Goal: Transaction & Acquisition: Purchase product/service

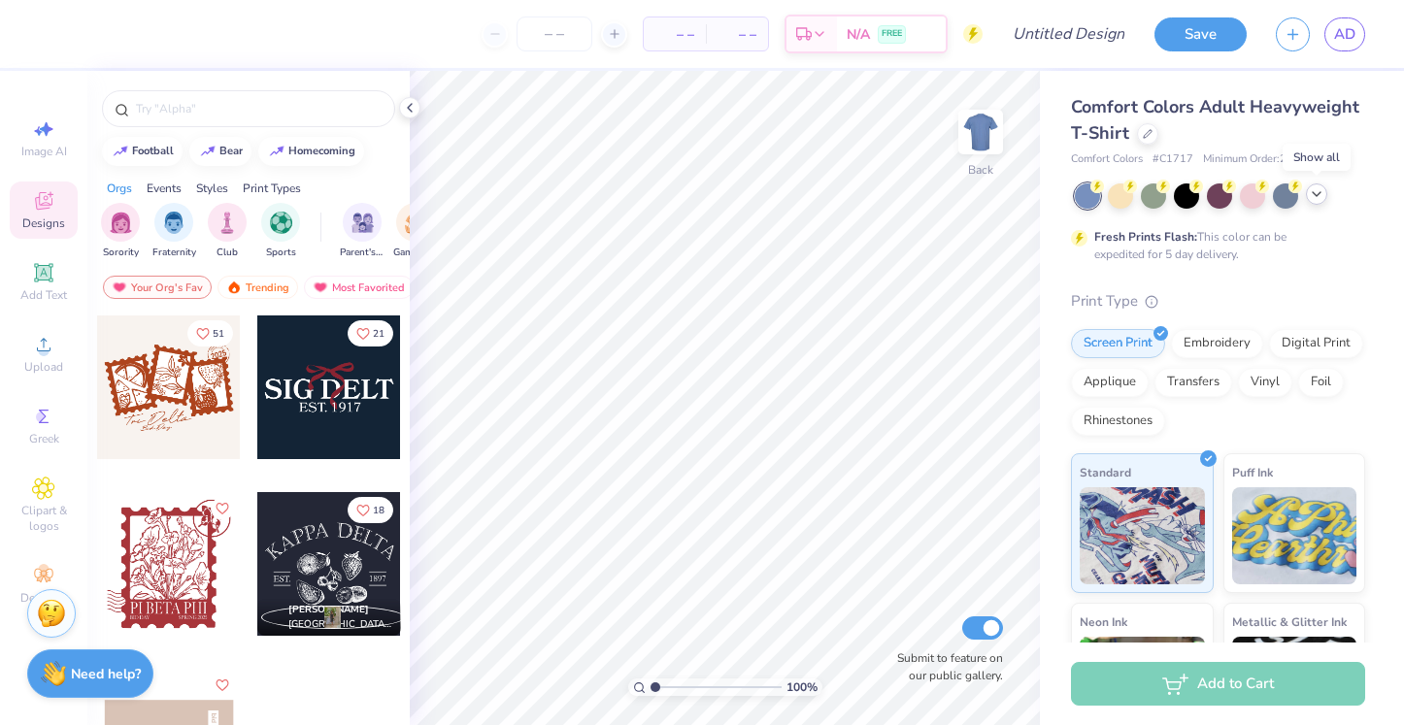
click at [1321, 196] on icon at bounding box center [1317, 194] width 16 height 16
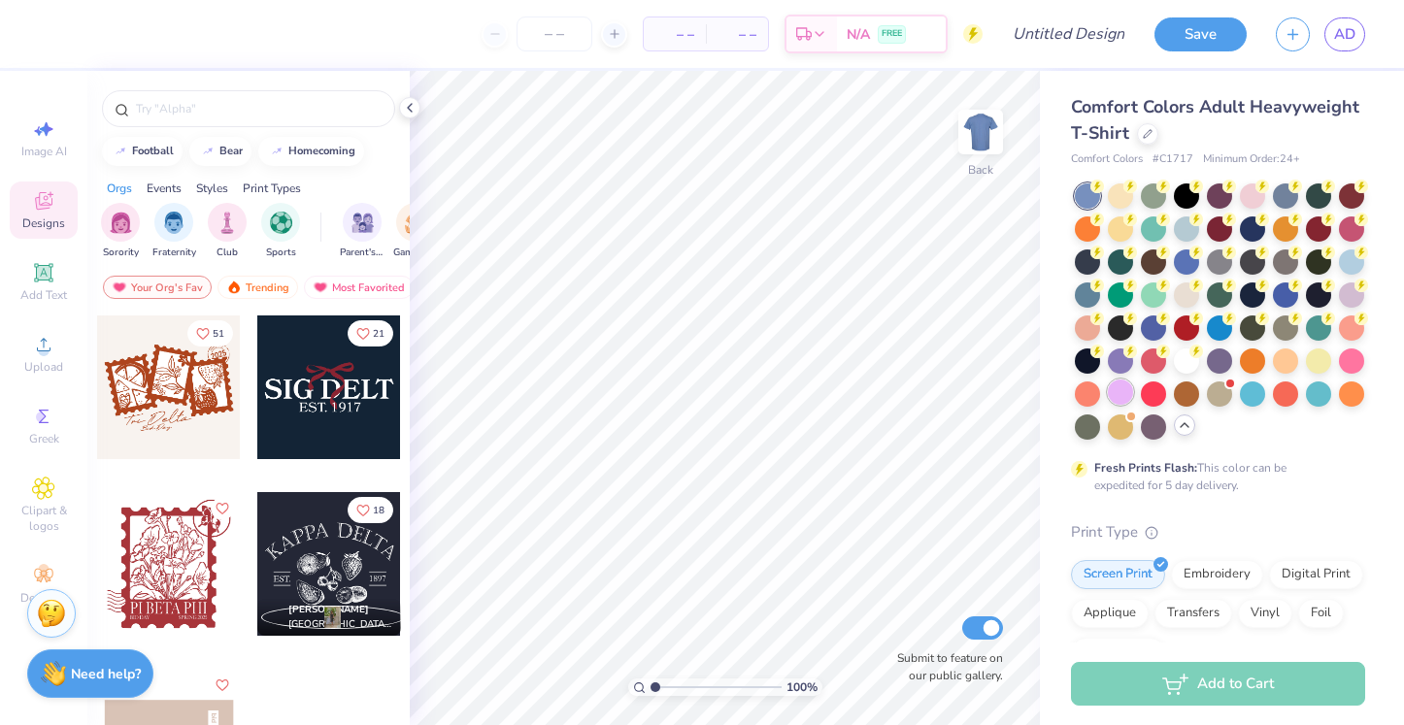
click at [1126, 391] on div at bounding box center [1120, 392] width 25 height 25
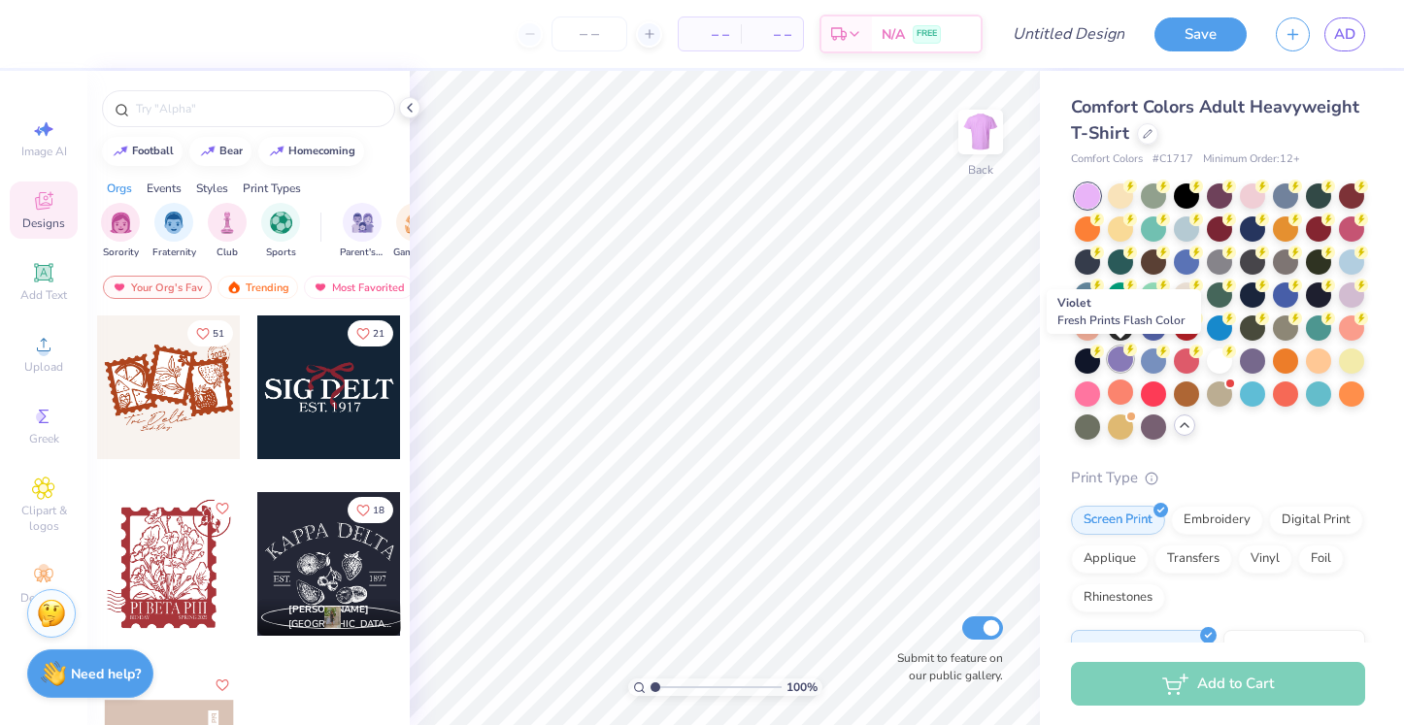
click at [1124, 365] on div at bounding box center [1120, 359] width 25 height 25
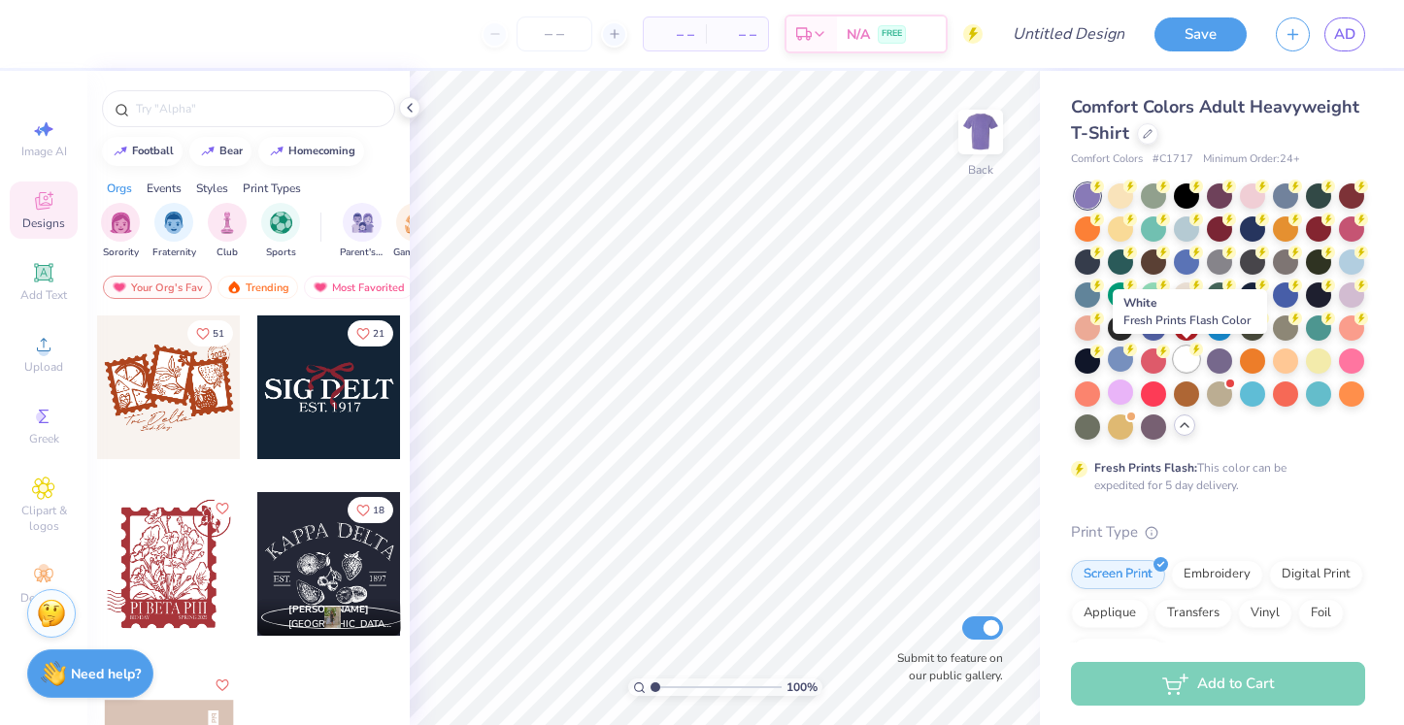
click at [1190, 359] on div at bounding box center [1186, 359] width 25 height 25
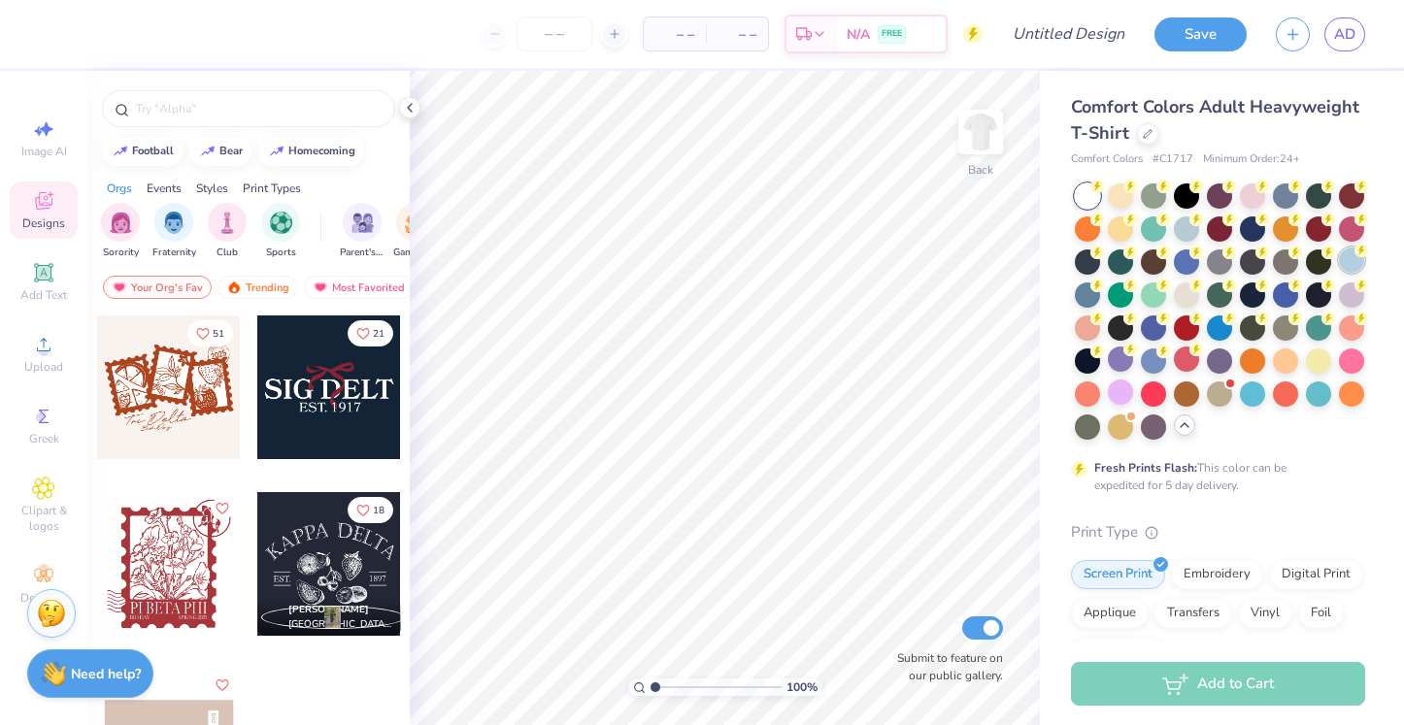
click at [1104, 193] on circle at bounding box center [1097, 187] width 14 height 14
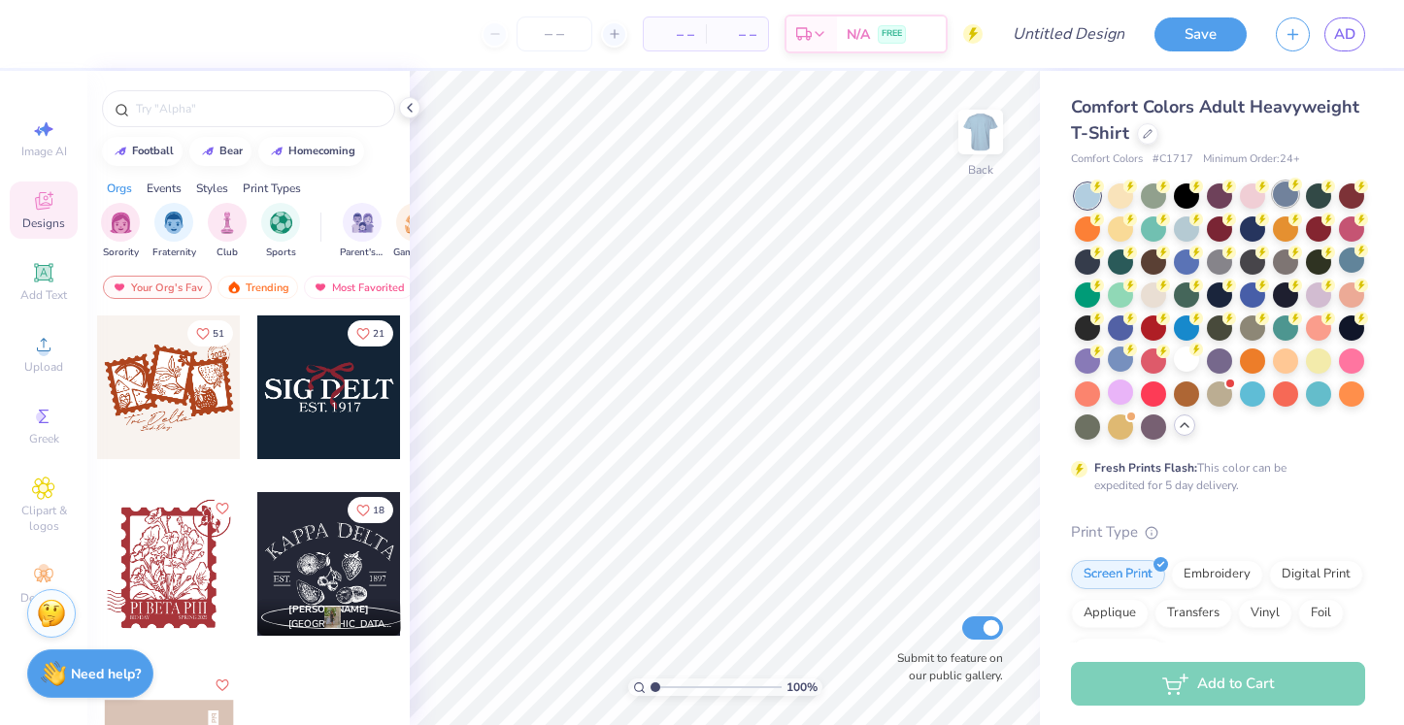
click at [1284, 203] on div at bounding box center [1285, 194] width 25 height 25
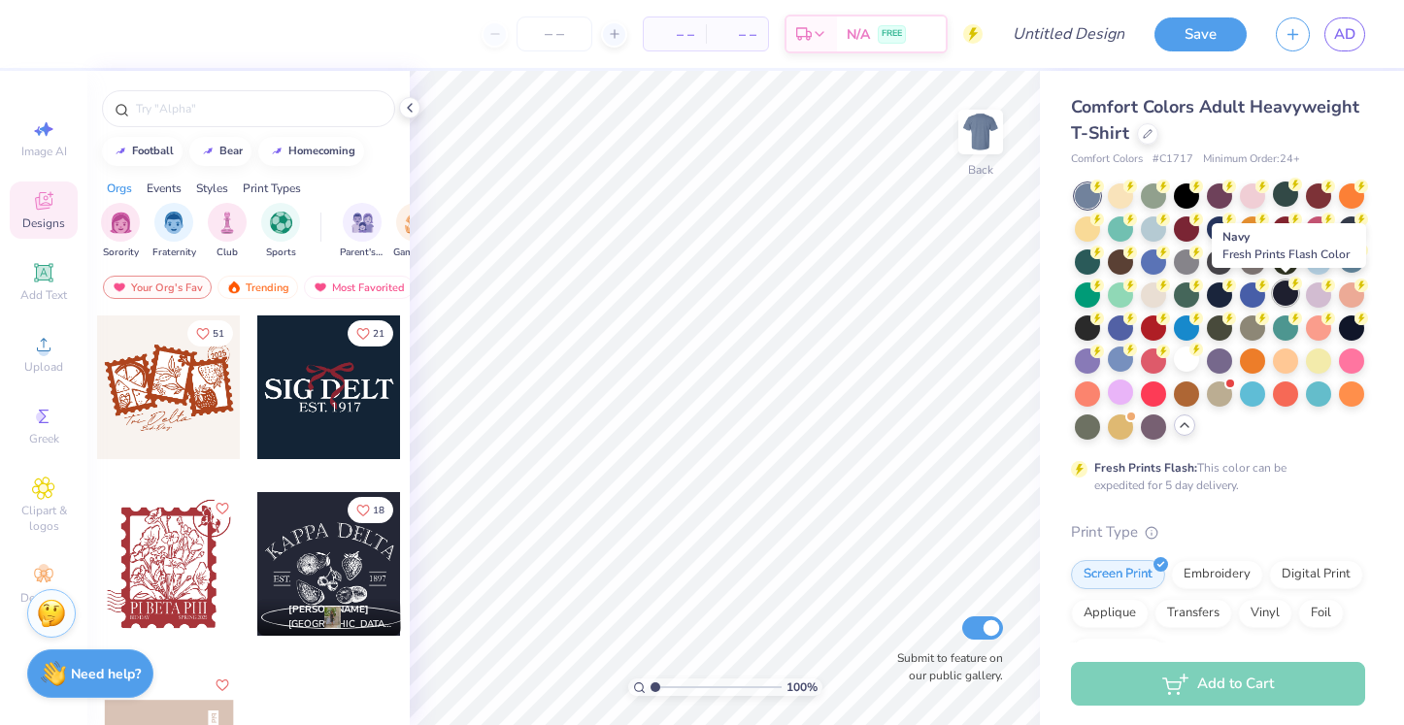
click at [1275, 286] on div at bounding box center [1285, 293] width 25 height 25
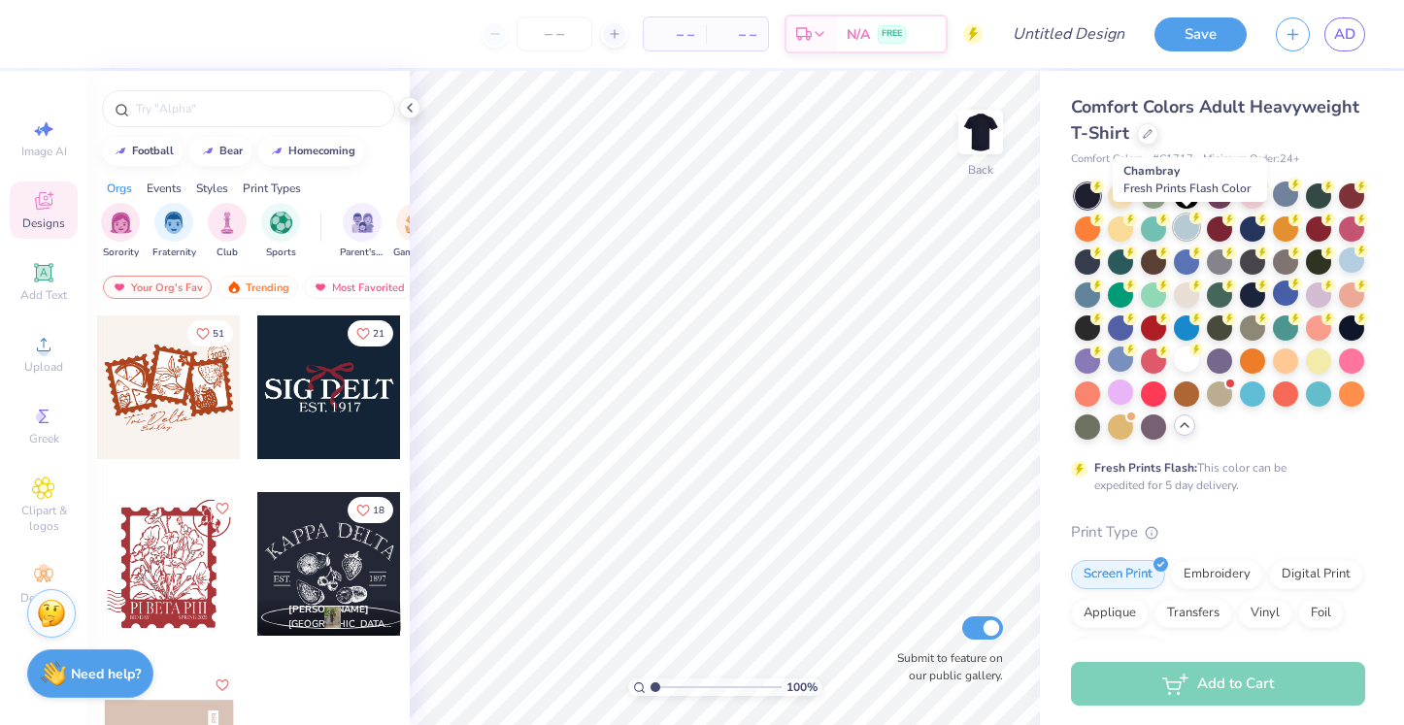
click at [1189, 238] on div at bounding box center [1186, 227] width 25 height 25
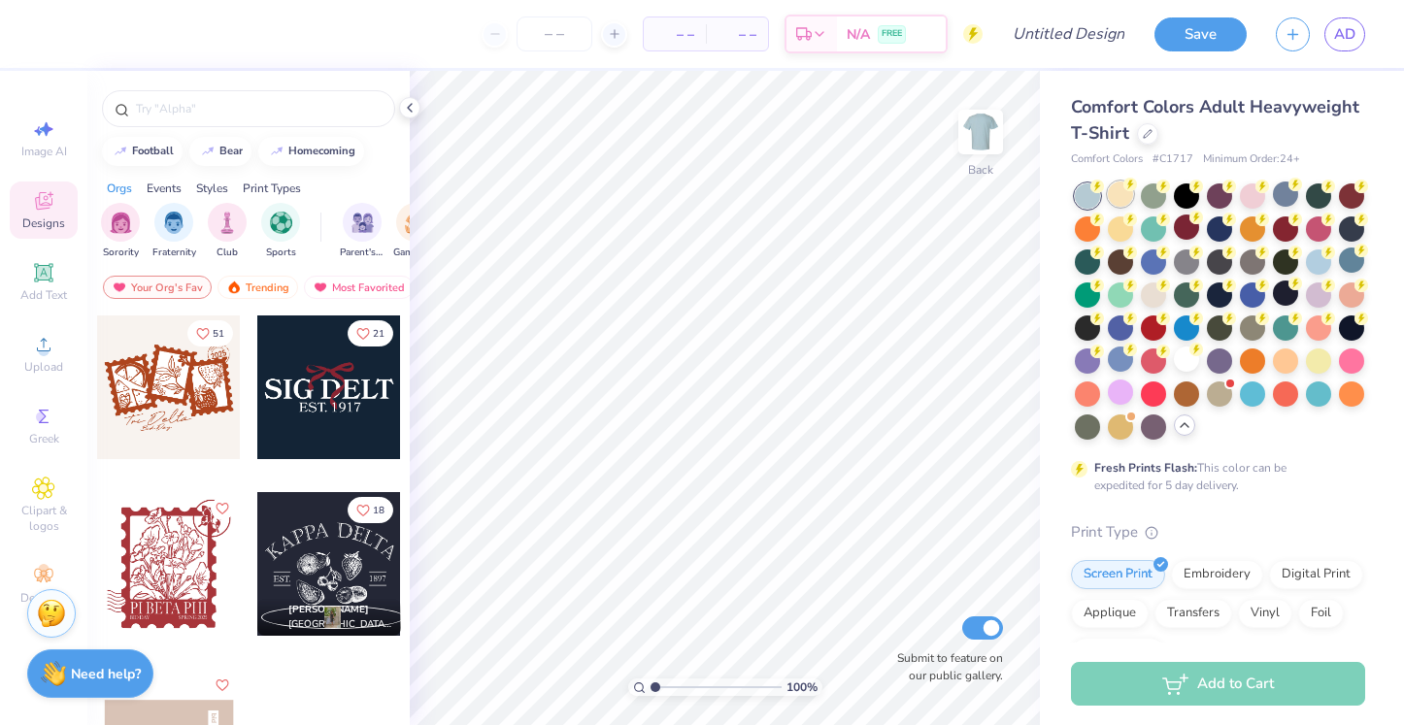
click at [1115, 192] on div at bounding box center [1120, 194] width 25 height 25
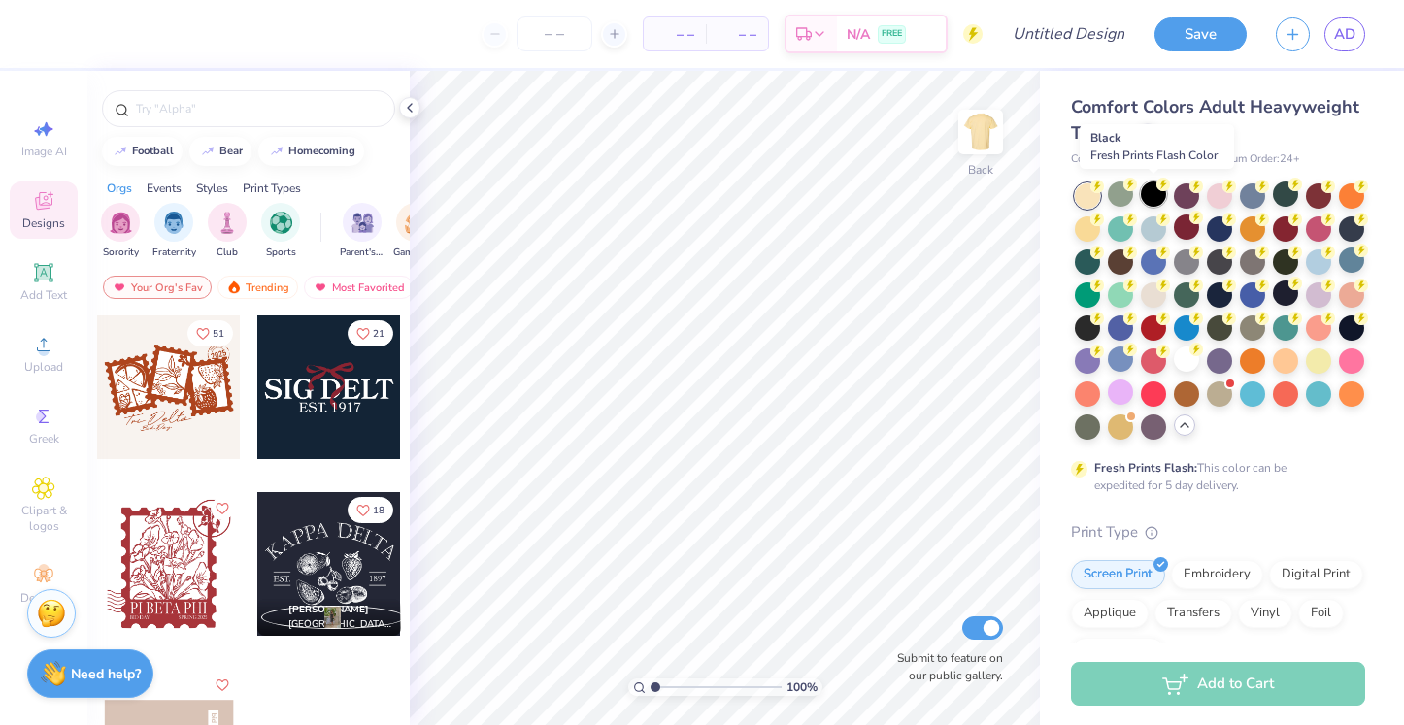
click at [1151, 193] on div at bounding box center [1153, 194] width 25 height 25
click at [1155, 216] on div at bounding box center [1153, 227] width 25 height 25
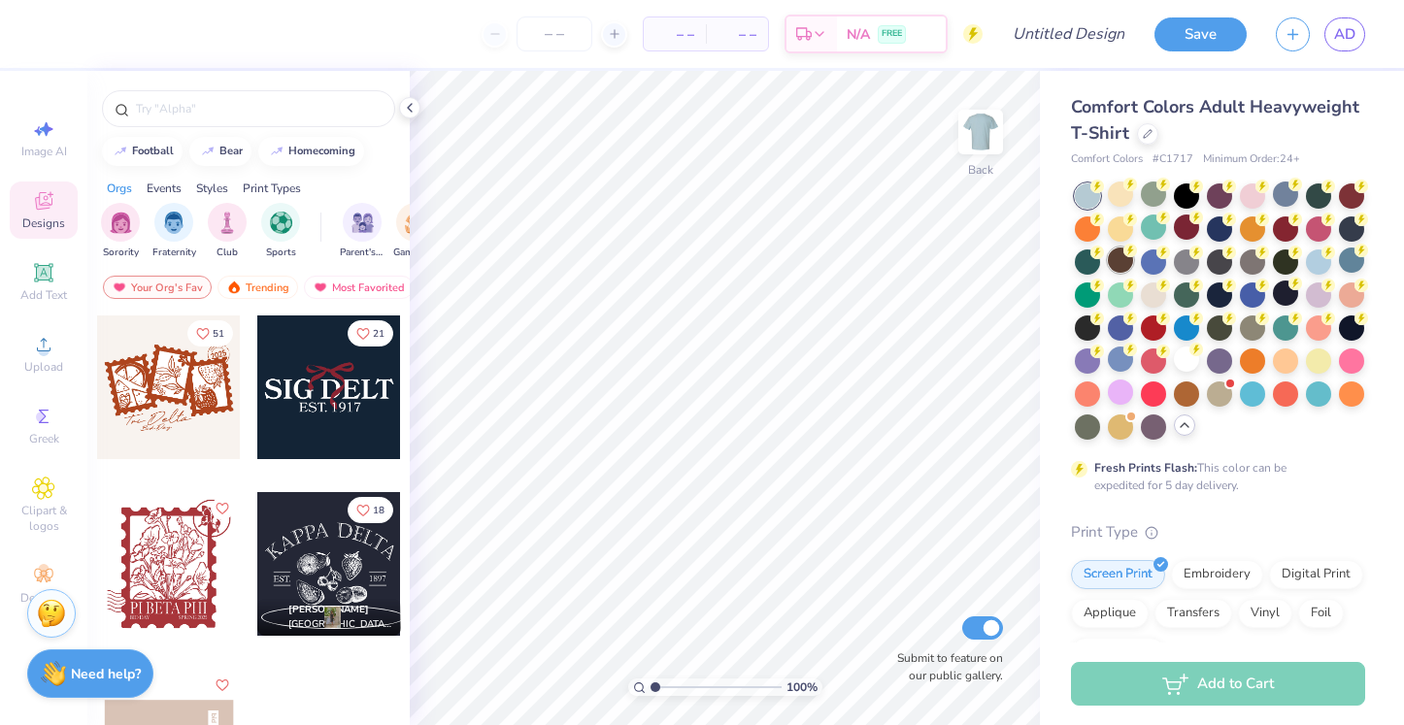
click at [1104, 193] on g at bounding box center [1097, 187] width 14 height 14
click at [1093, 323] on div at bounding box center [1087, 326] width 25 height 25
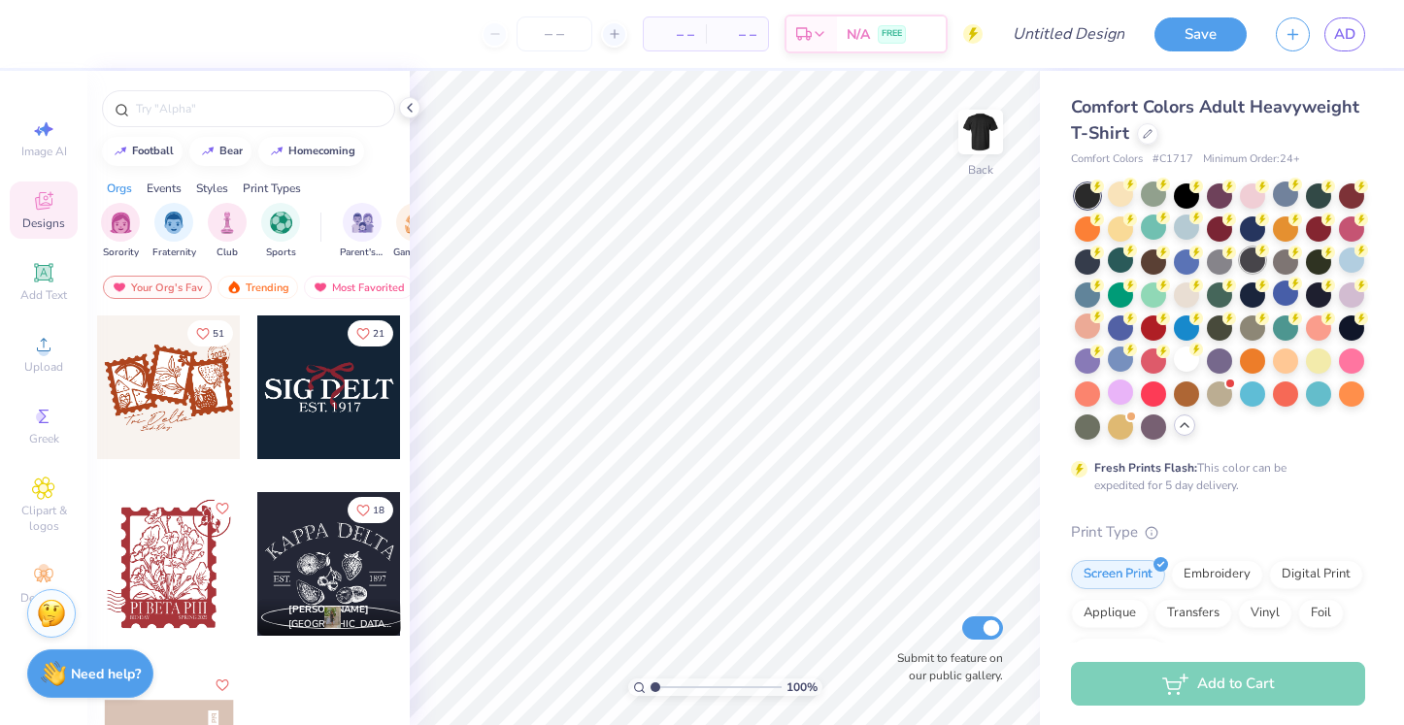
click at [1258, 256] on div at bounding box center [1252, 260] width 25 height 25
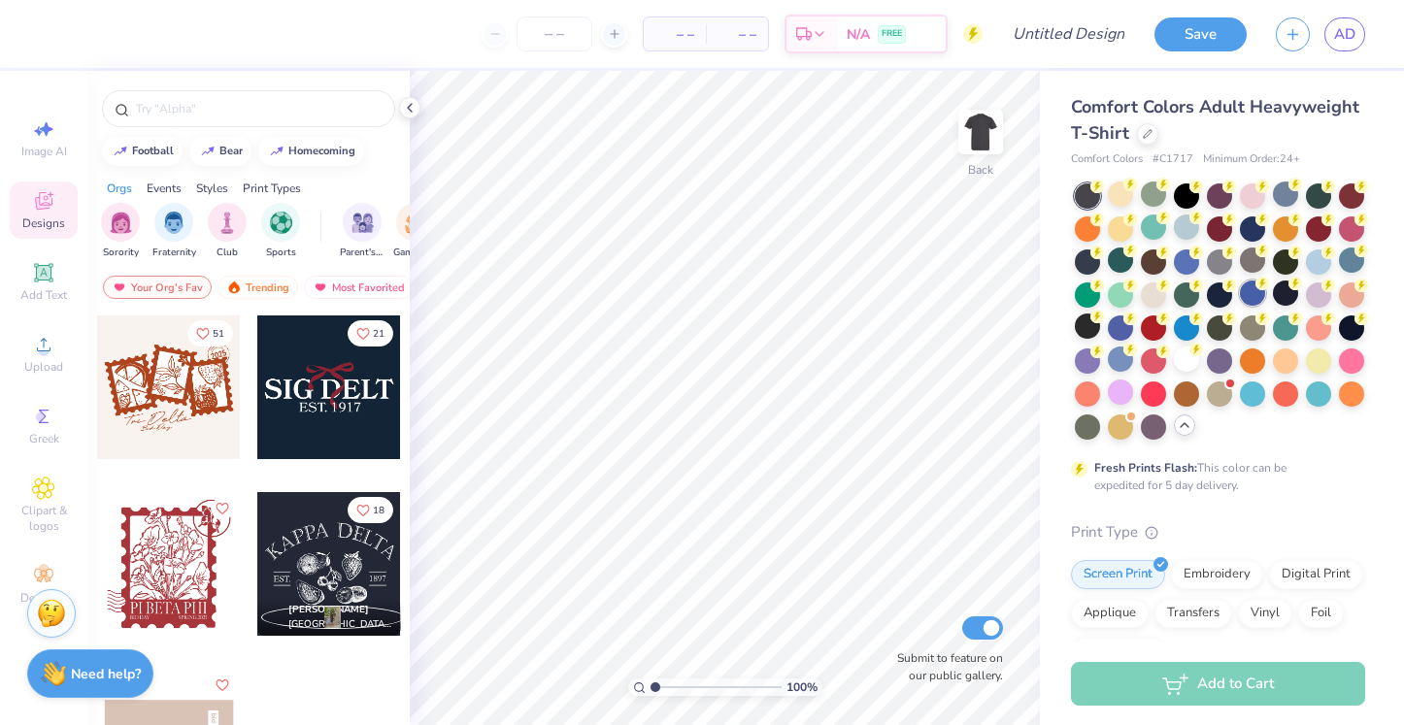
click at [1241, 296] on div at bounding box center [1252, 293] width 25 height 25
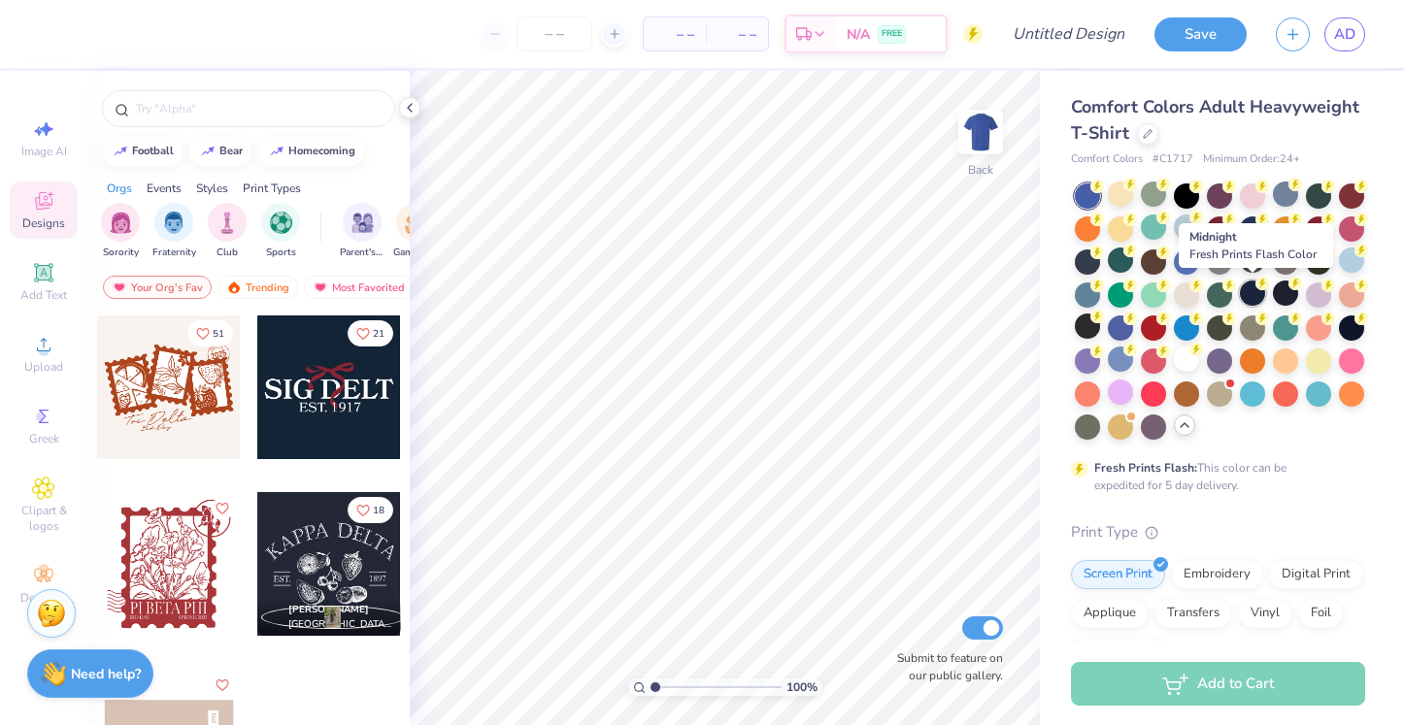
click at [1243, 287] on div at bounding box center [1252, 293] width 25 height 25
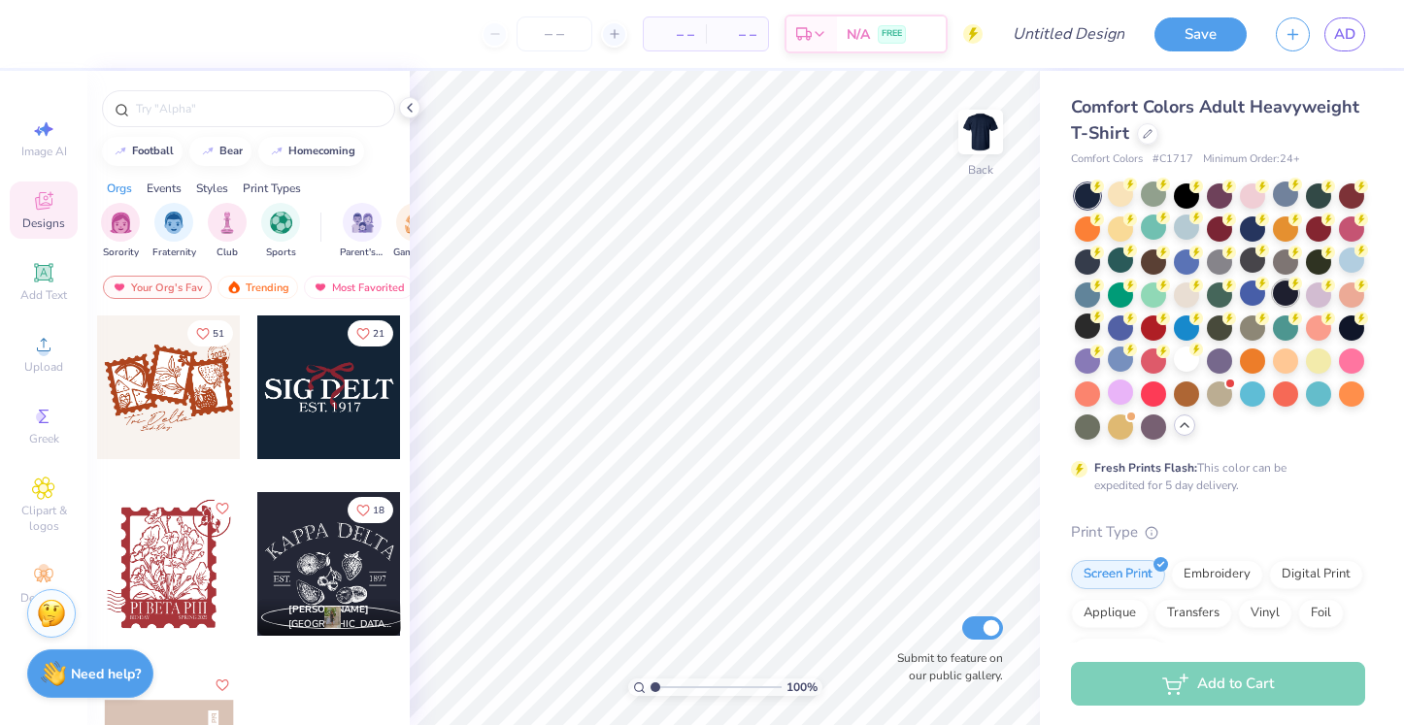
click at [1284, 287] on div at bounding box center [1285, 293] width 25 height 25
click at [1244, 300] on div at bounding box center [1252, 293] width 25 height 25
click at [51, 359] on span "Upload" at bounding box center [43, 367] width 39 height 16
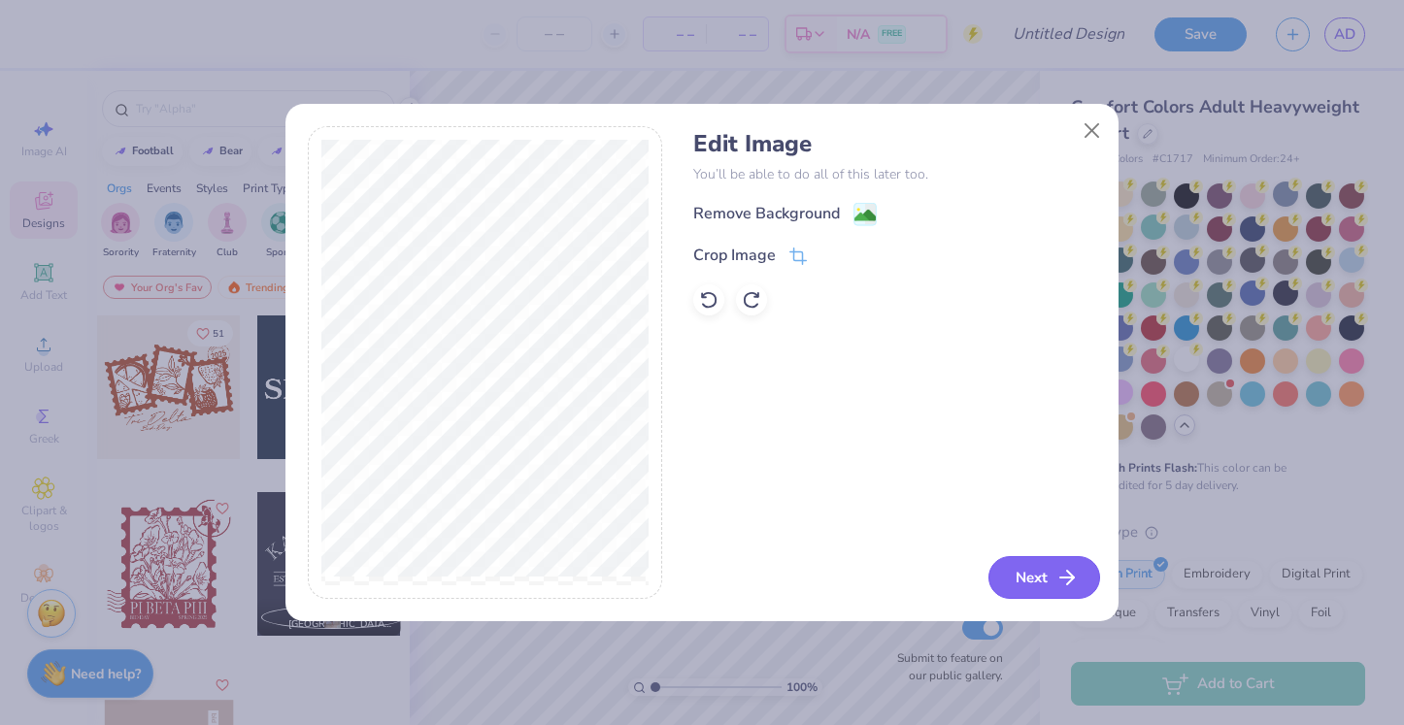
click at [1054, 580] on button "Next" at bounding box center [1044, 577] width 112 height 43
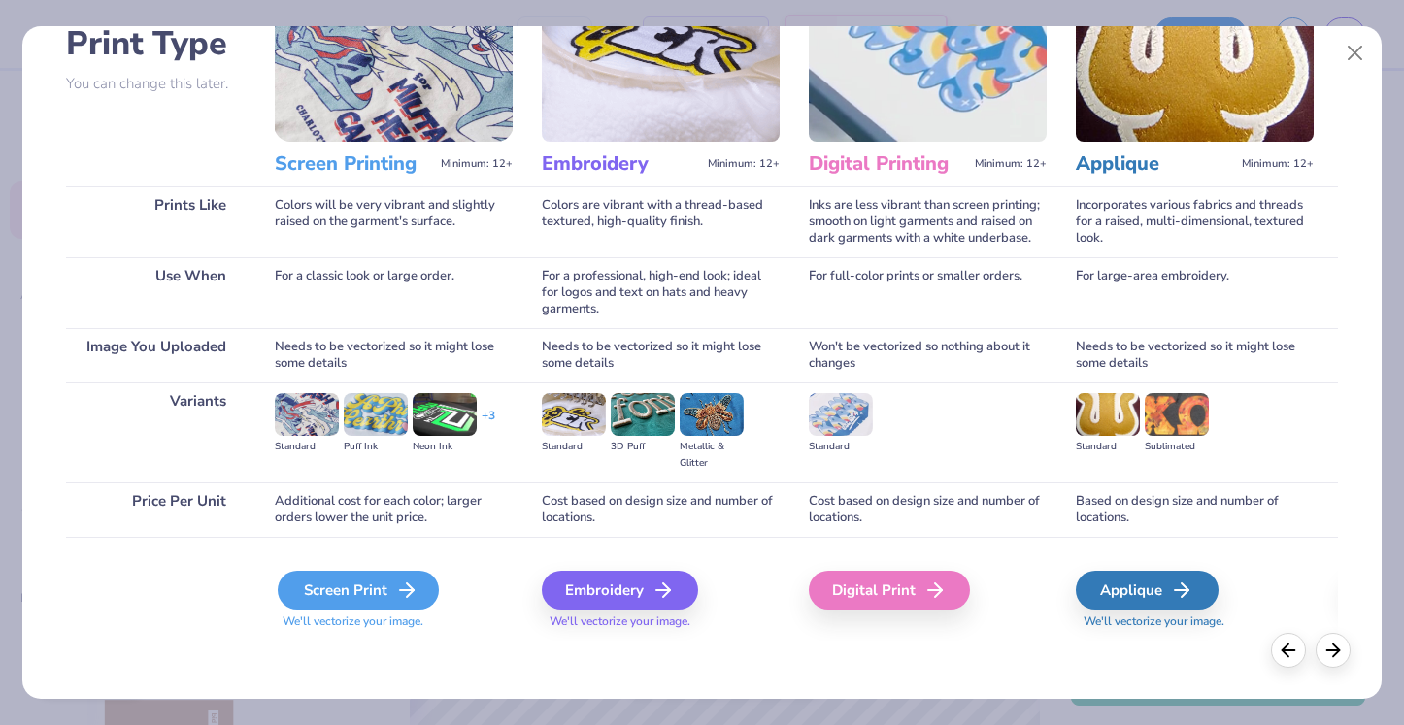
scroll to position [146, 0]
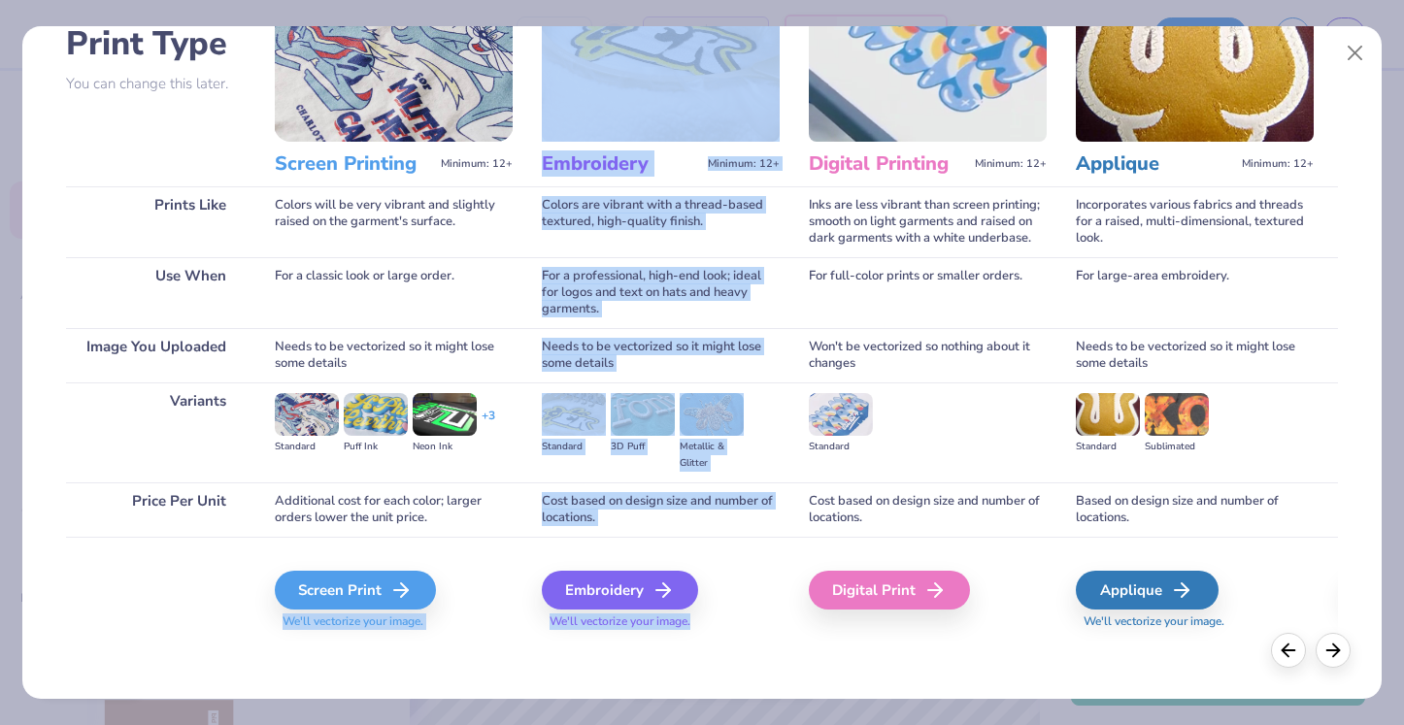
drag, startPoint x: 393, startPoint y: 589, endPoint x: 526, endPoint y: 628, distance: 138.6
click at [530, 628] on div "Pick Your Print Type You can change this later. Prints Like Use When Image You …" at bounding box center [702, 285] width 1273 height 712
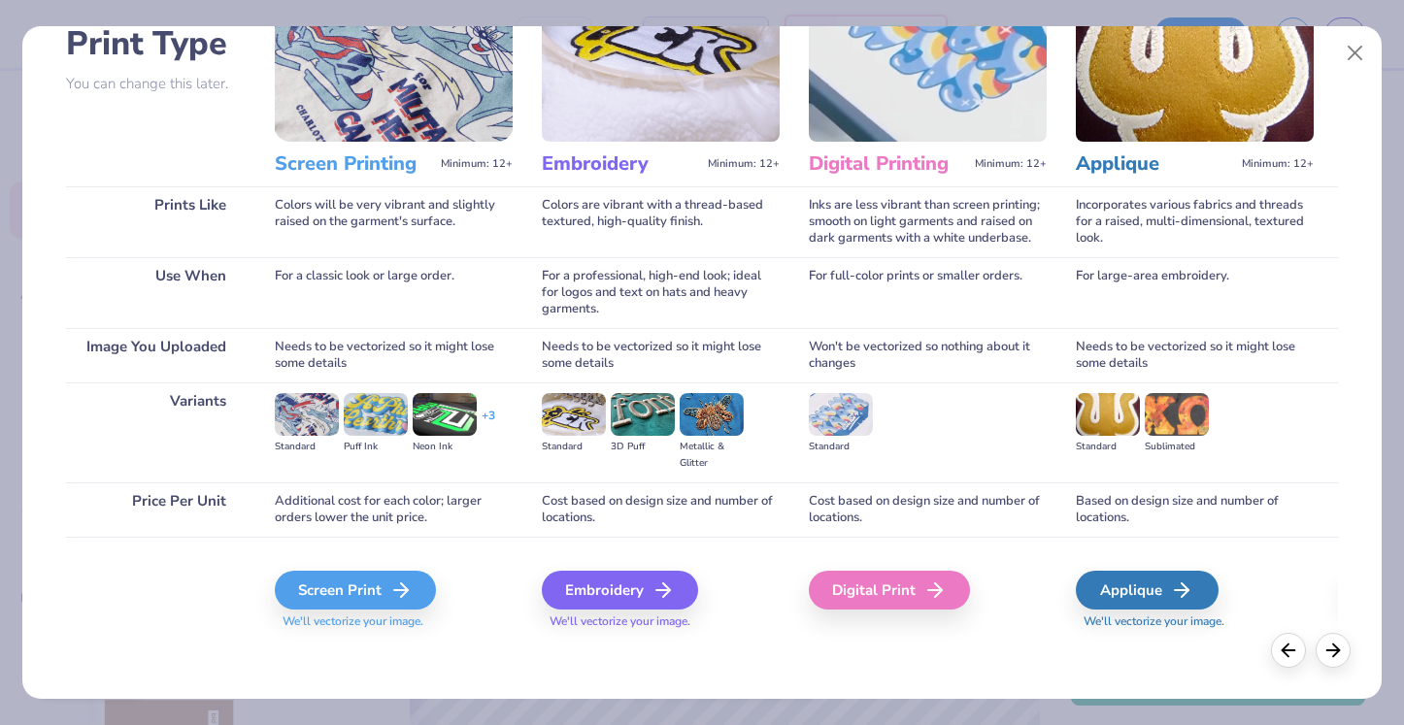
click at [491, 561] on div "Screen Print We'll vectorize your image." at bounding box center [394, 589] width 238 height 104
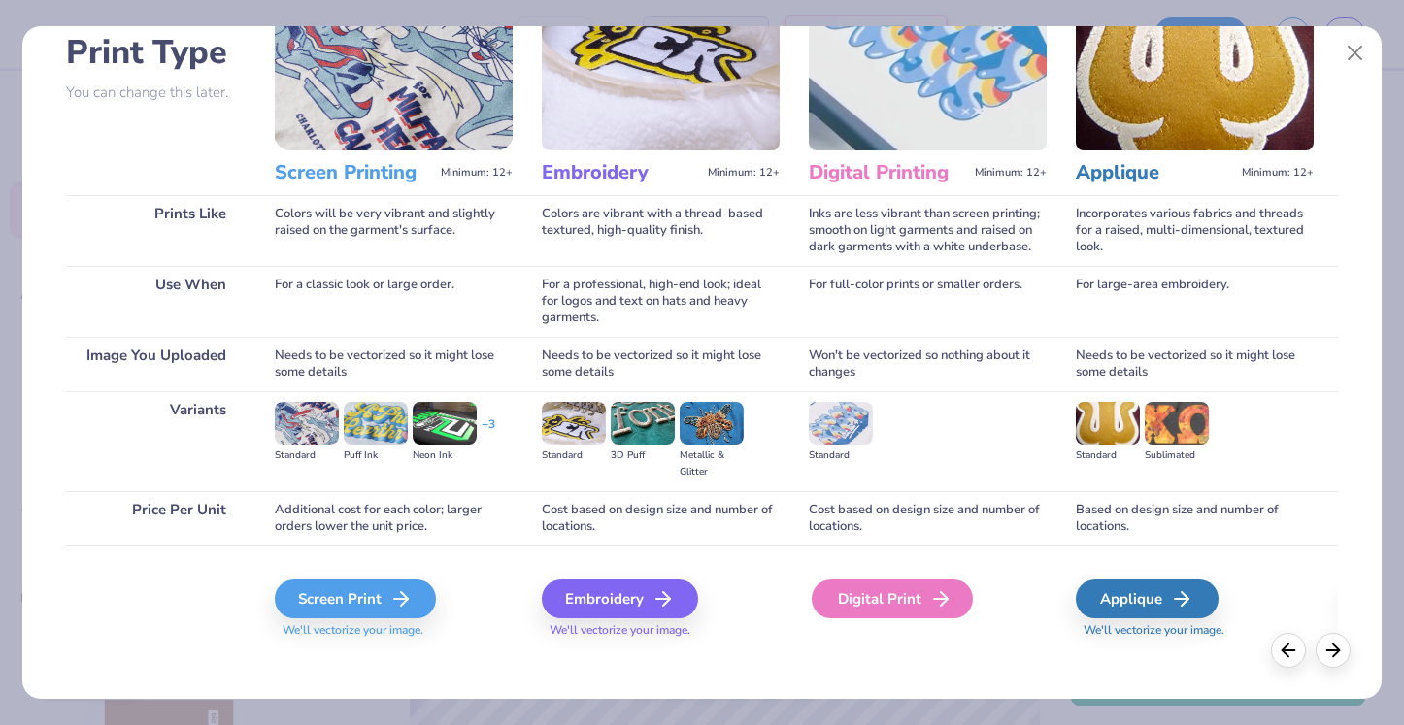
click at [888, 582] on div "Digital Print" at bounding box center [892, 599] width 161 height 39
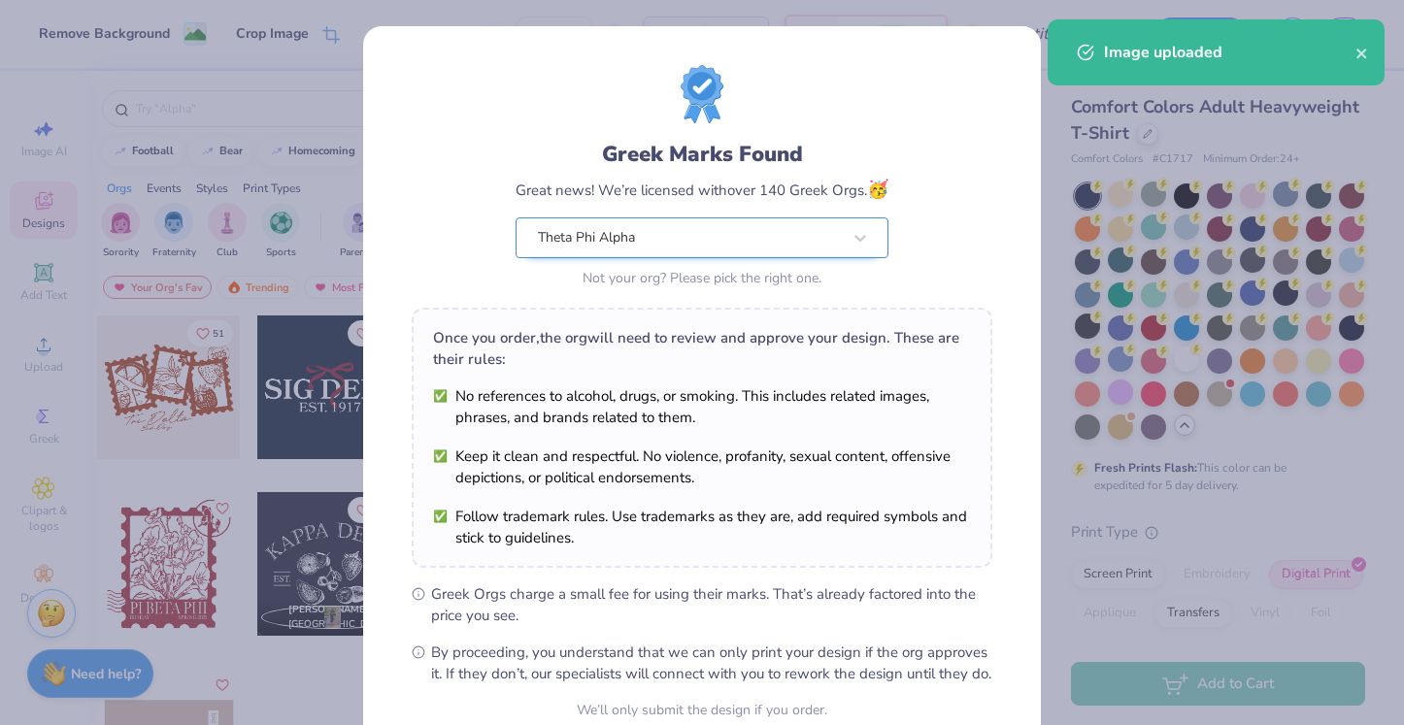
click at [839, 246] on body "Remove Background Crop Image – – Per Item – – Total Est. Delivery N/A FREE Desi…" at bounding box center [702, 362] width 1404 height 725
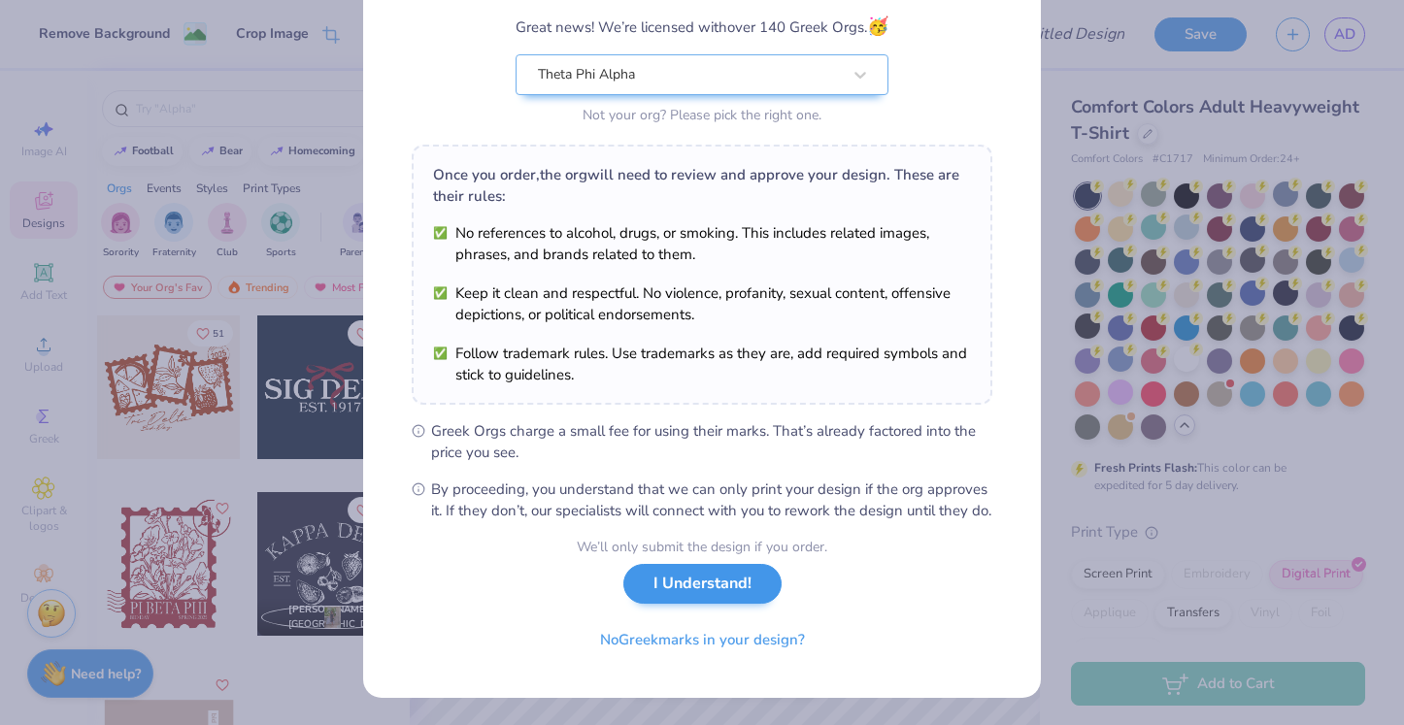
scroll to position [183, 0]
click at [706, 572] on button "I Understand!" at bounding box center [702, 584] width 158 height 40
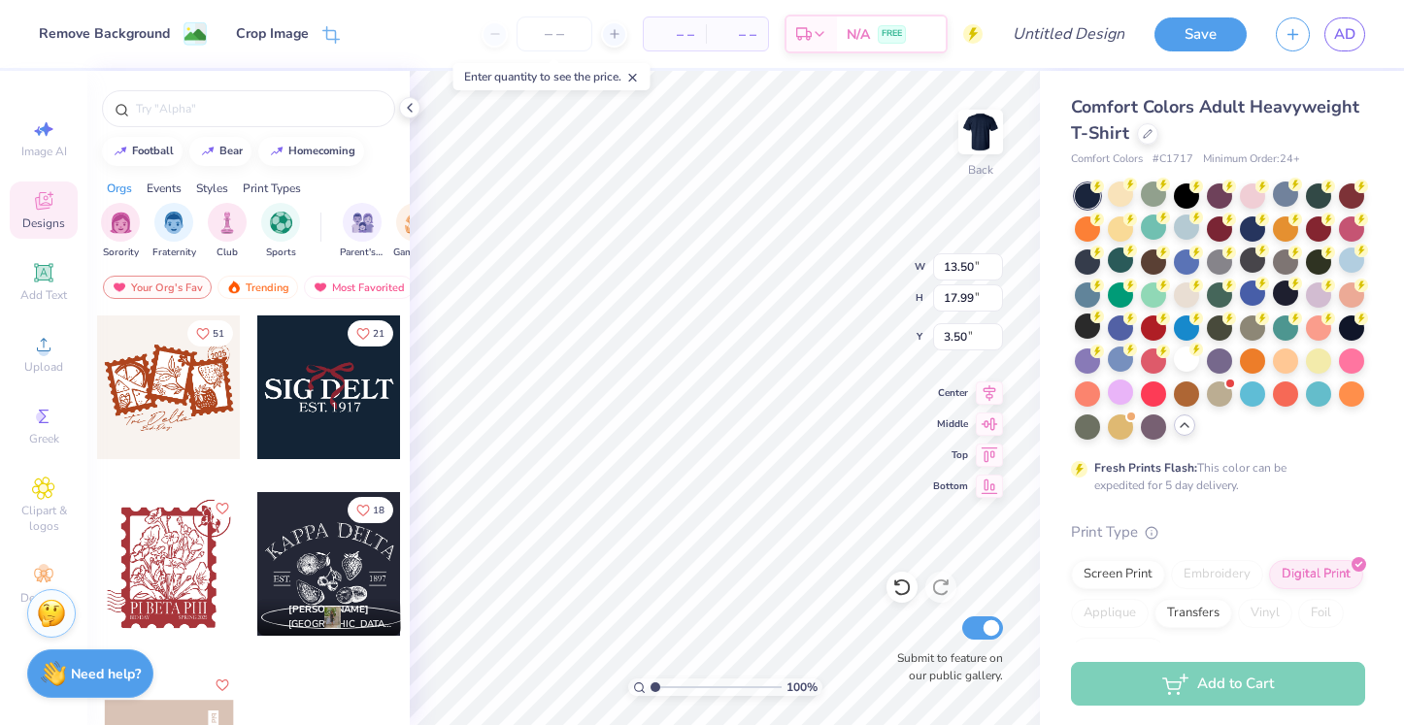
scroll to position [0, 0]
type input "6.39"
type input "8.52"
type input "2.20"
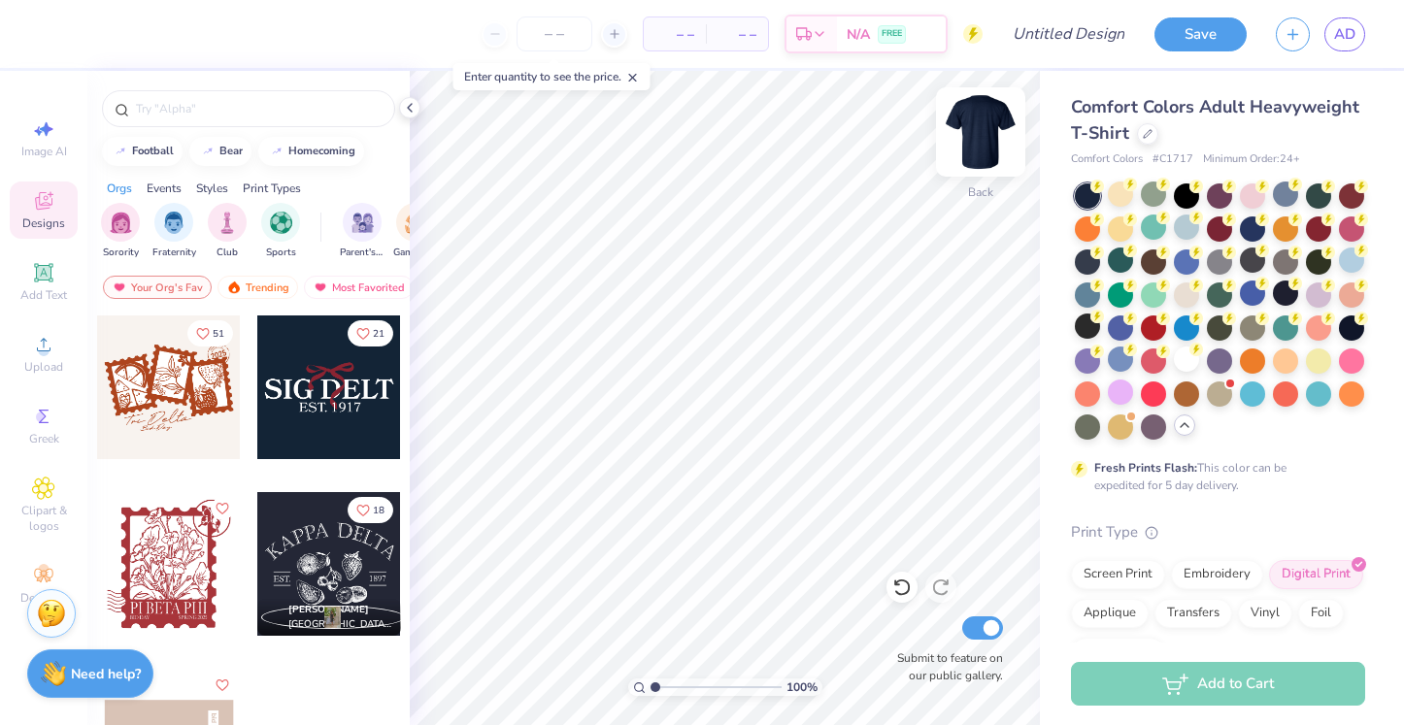
click at [994, 159] on img at bounding box center [981, 132] width 78 height 78
click at [42, 347] on circle at bounding box center [43, 351] width 11 height 11
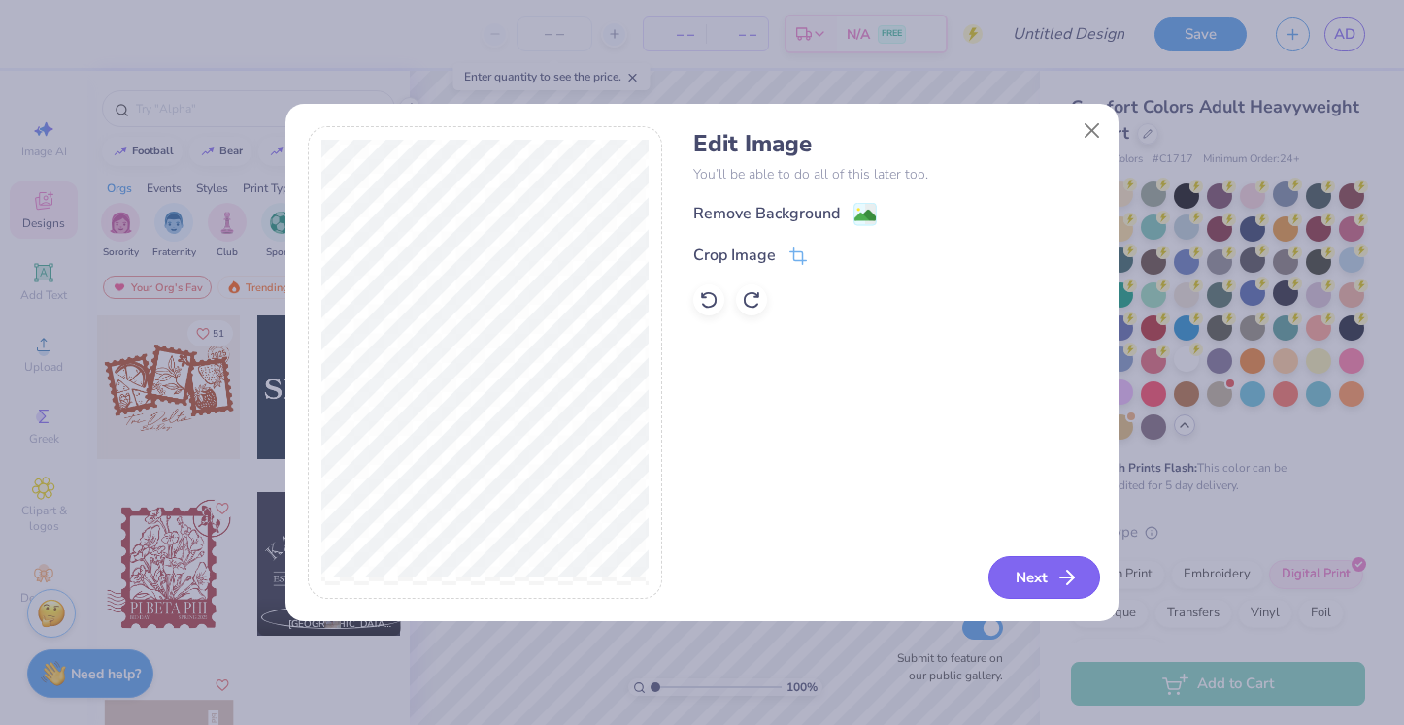
click at [1056, 564] on button "Next" at bounding box center [1044, 577] width 112 height 43
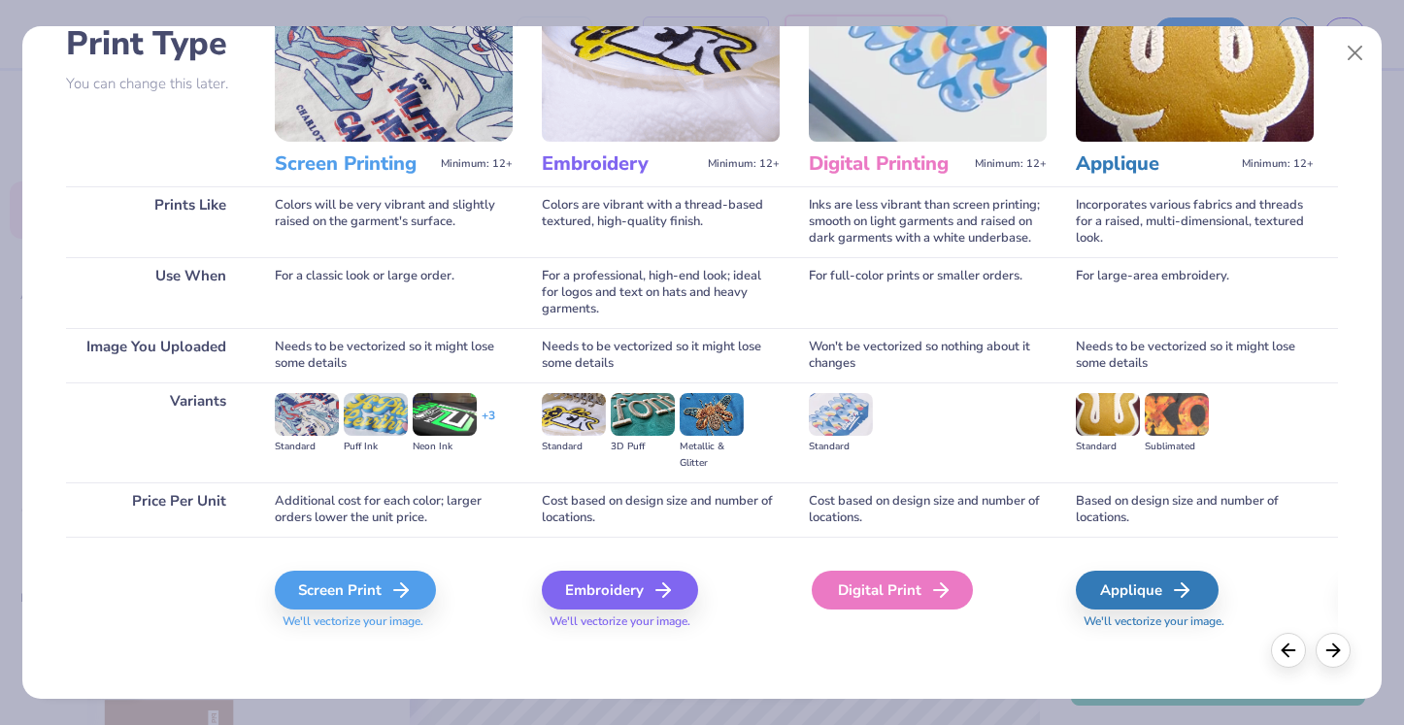
scroll to position [146, 0]
click at [865, 589] on div "Digital Print" at bounding box center [892, 590] width 161 height 39
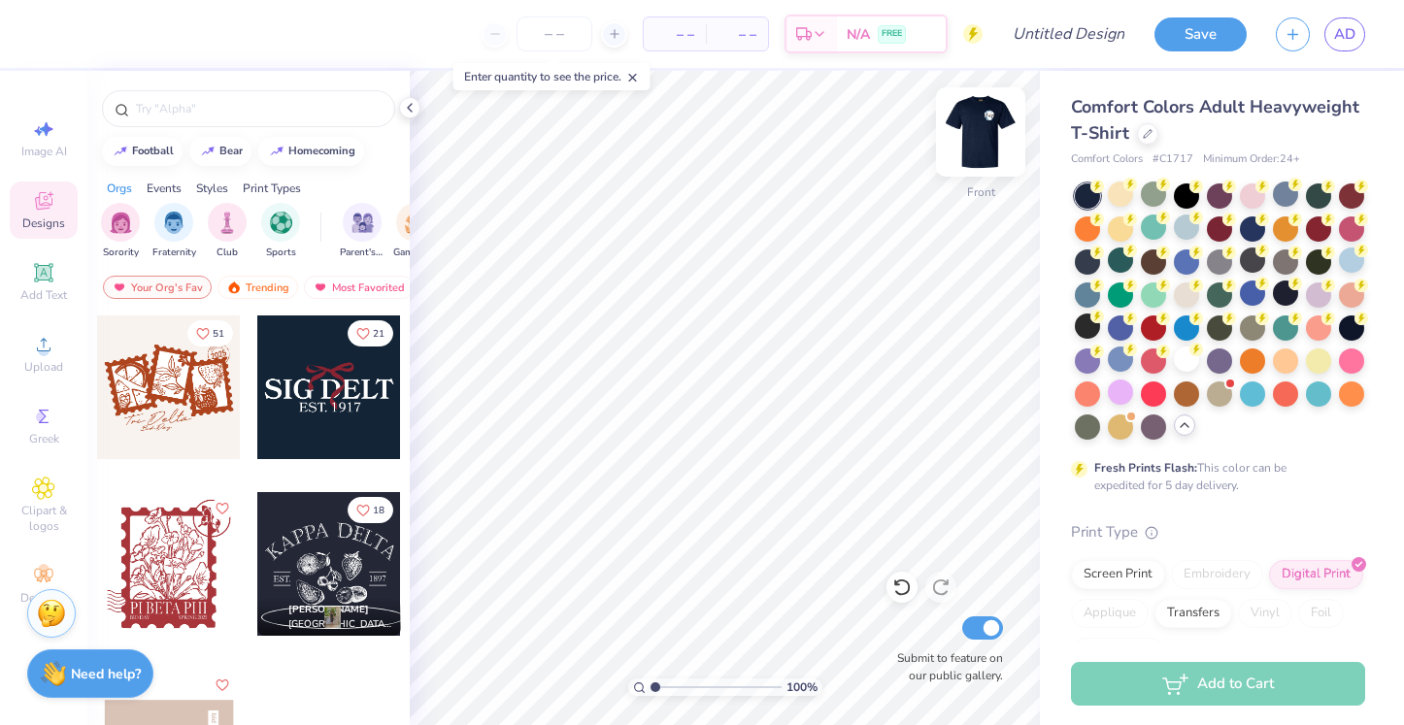
click at [915, 86] on div "– – Per Item – – Total Est. Delivery N/A FREE Design Title Save AD Image AI Des…" at bounding box center [702, 362] width 1404 height 725
click at [675, 45] on div "– – Per Item" at bounding box center [675, 33] width 62 height 33
click at [569, 37] on input "number" at bounding box center [554, 34] width 76 height 35
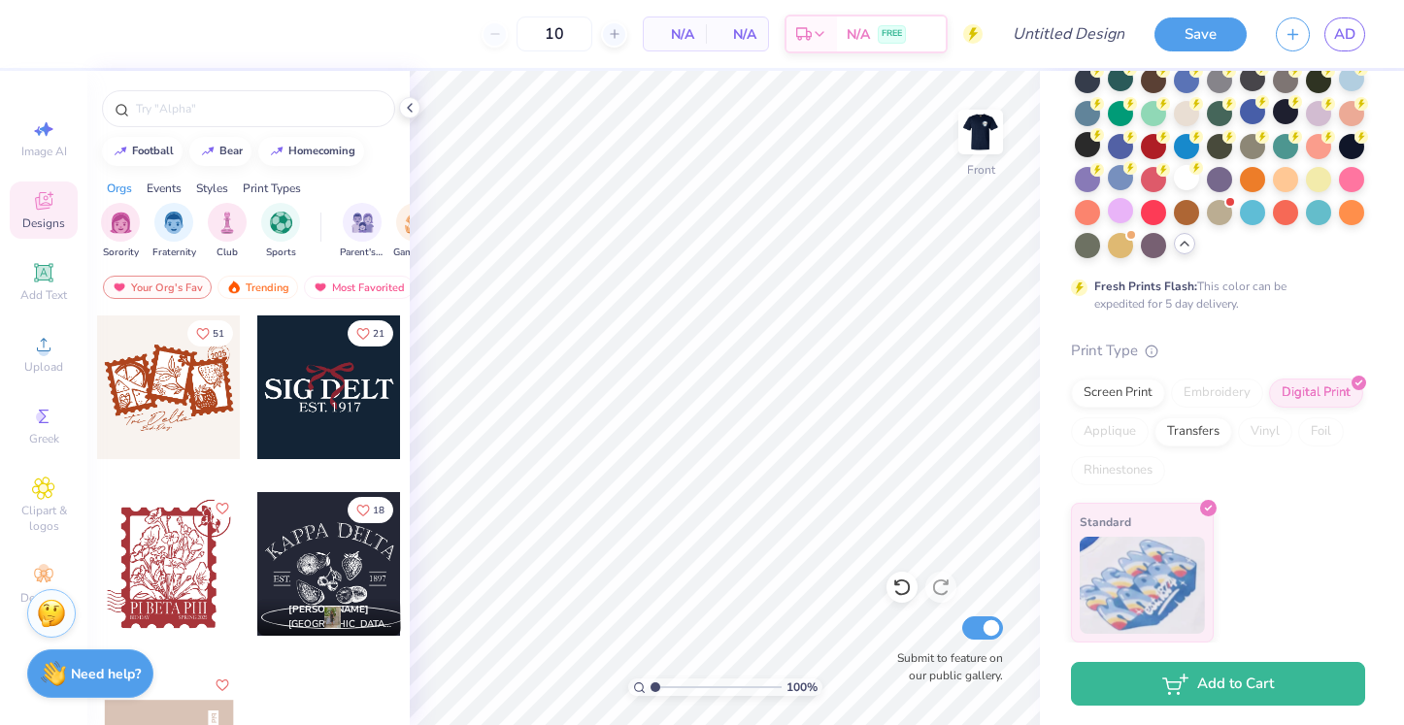
scroll to position [181, 0]
type input "12"
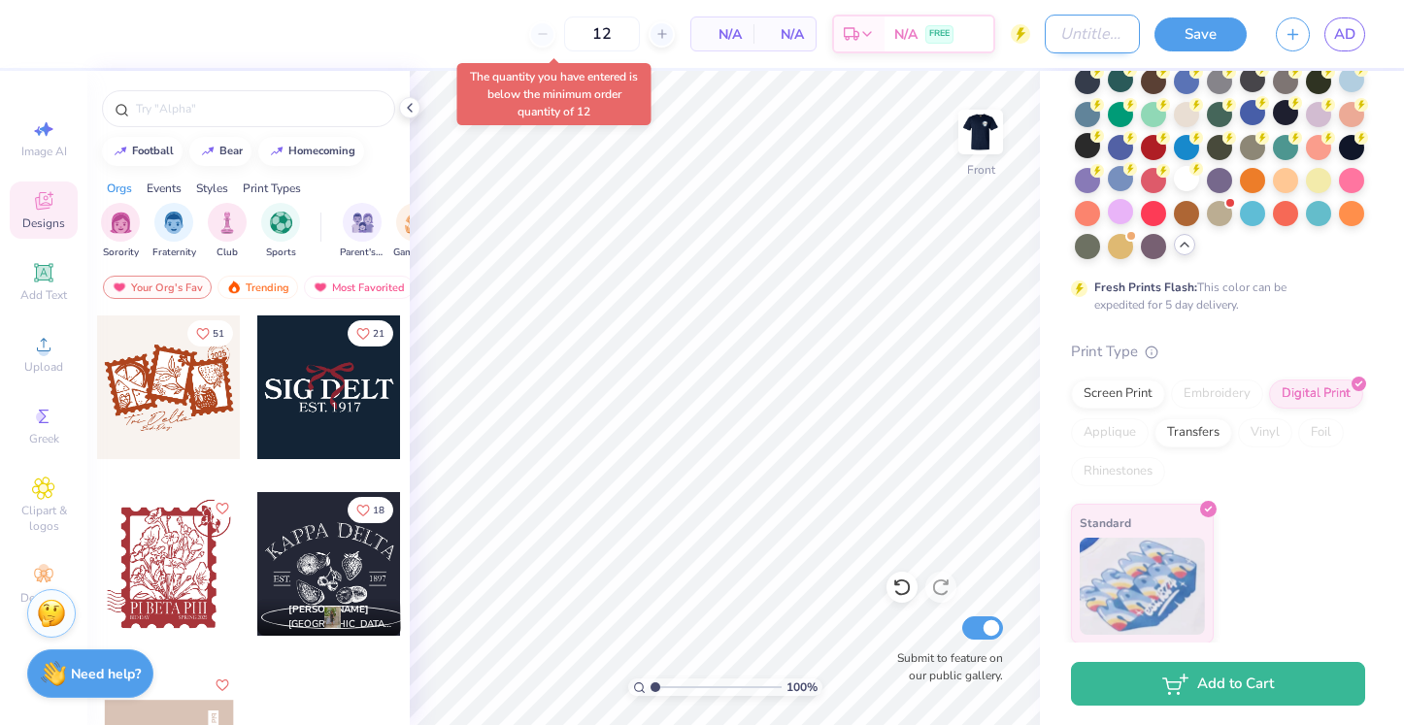
click at [1112, 31] on input "Design Title" at bounding box center [1092, 34] width 95 height 39
click at [562, 28] on div "12" at bounding box center [489, 34] width 146 height 35
click at [597, 28] on div "12 $57.98 Per Item $695.76 Total Est. Delivery [DATE] - [DATE] FREE" at bounding box center [517, 34] width 929 height 68
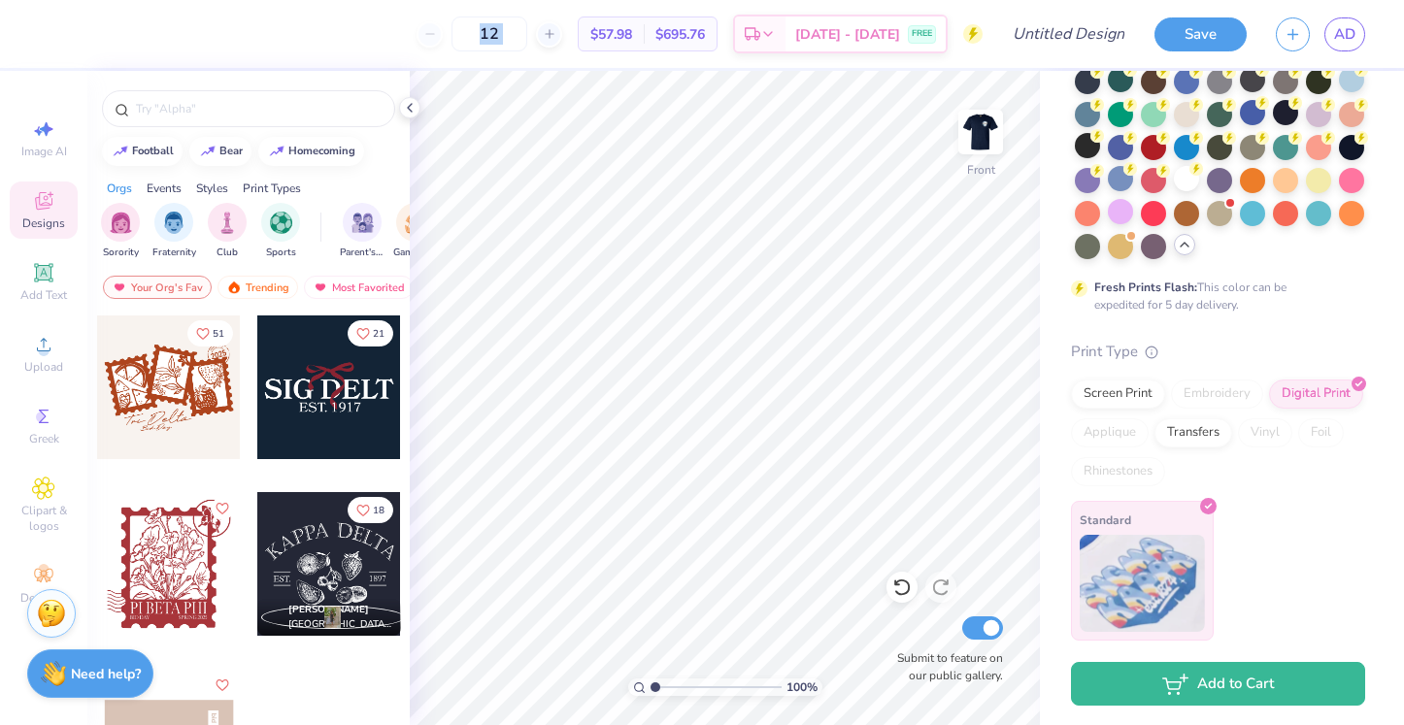
click at [1210, 507] on icon at bounding box center [1208, 506] width 9 height 9
click at [1137, 383] on div "Screen Print" at bounding box center [1118, 391] width 94 height 29
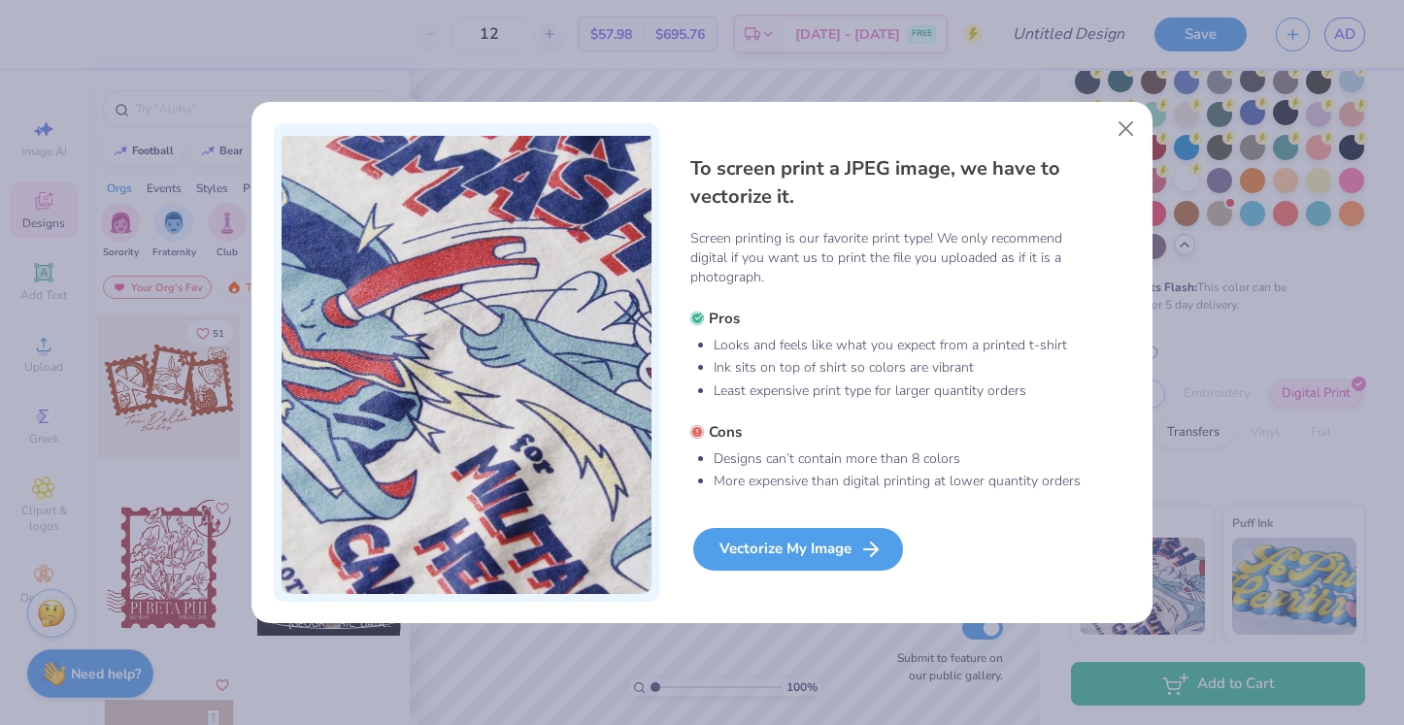
click at [837, 547] on div "Vectorize My Image" at bounding box center [798, 549] width 210 height 43
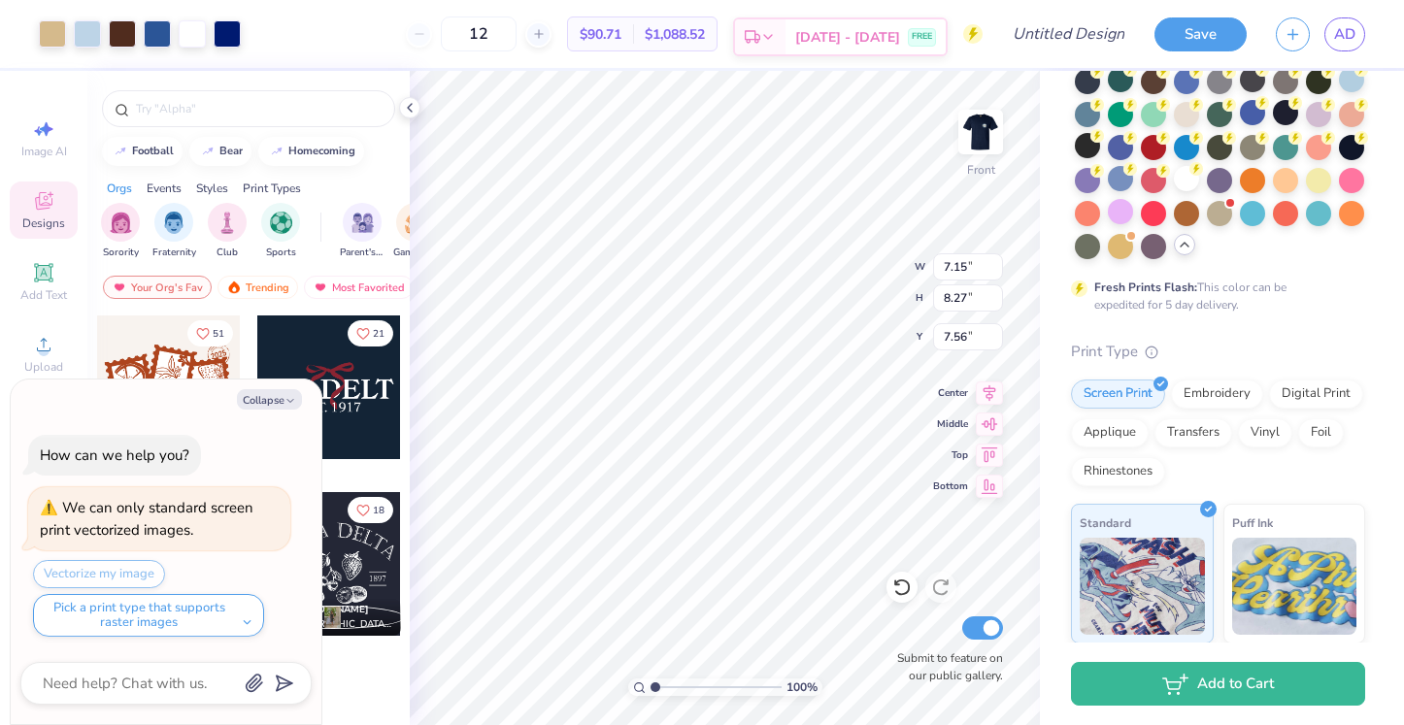
type textarea "x"
type input "7.56"
type textarea "x"
type input "10.54"
type textarea "x"
